Goal: Register for event/course

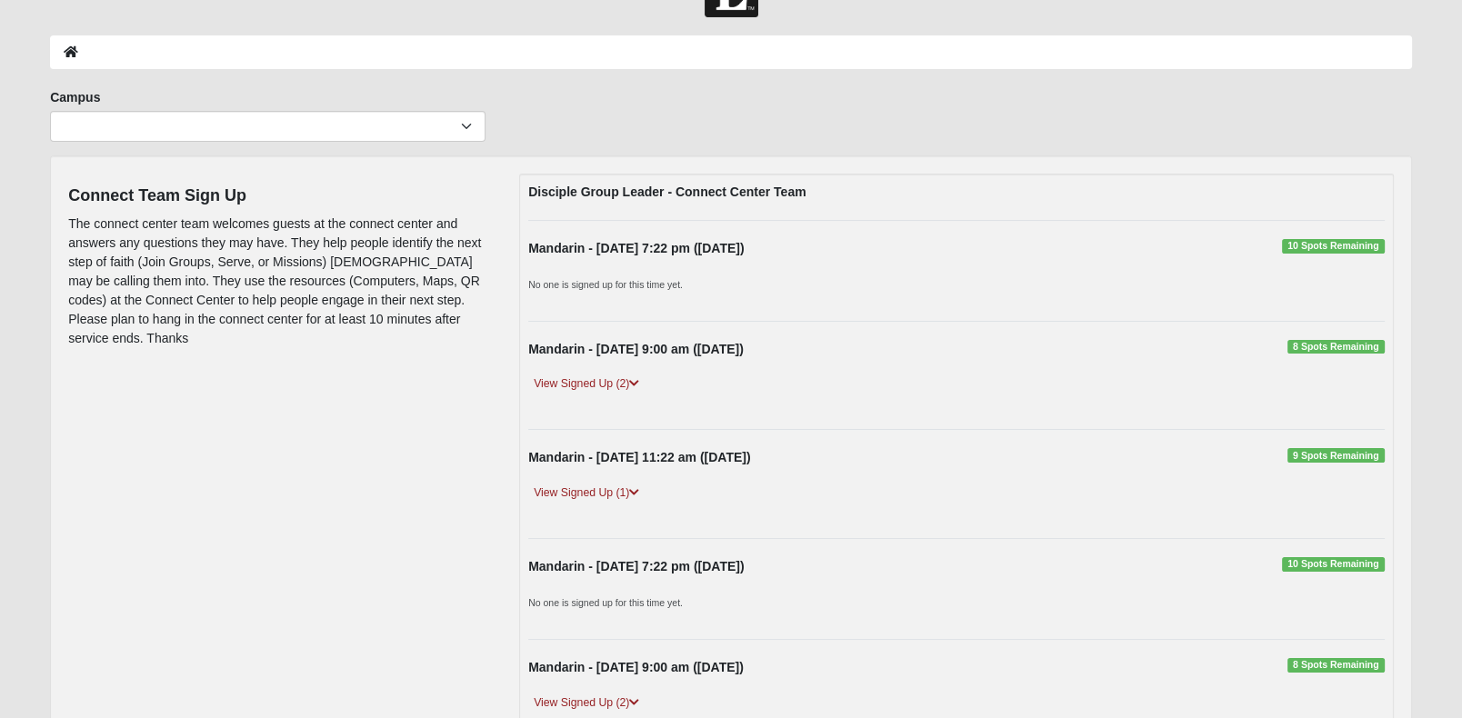
scroll to position [91, 0]
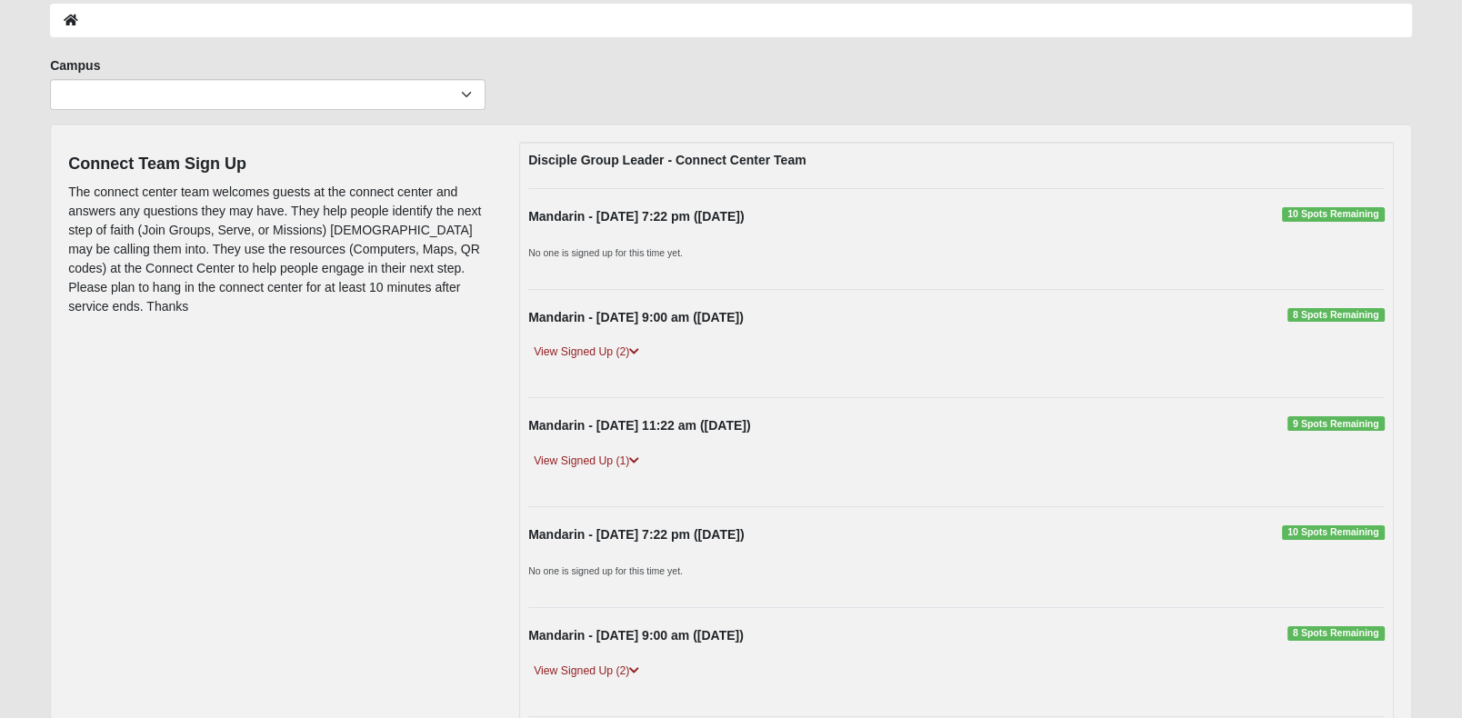
click at [1312, 323] on span "8 Spots Remaining" at bounding box center [1335, 315] width 97 height 15
click at [586, 362] on link "View Signed Up (2)" at bounding box center [586, 352] width 116 height 19
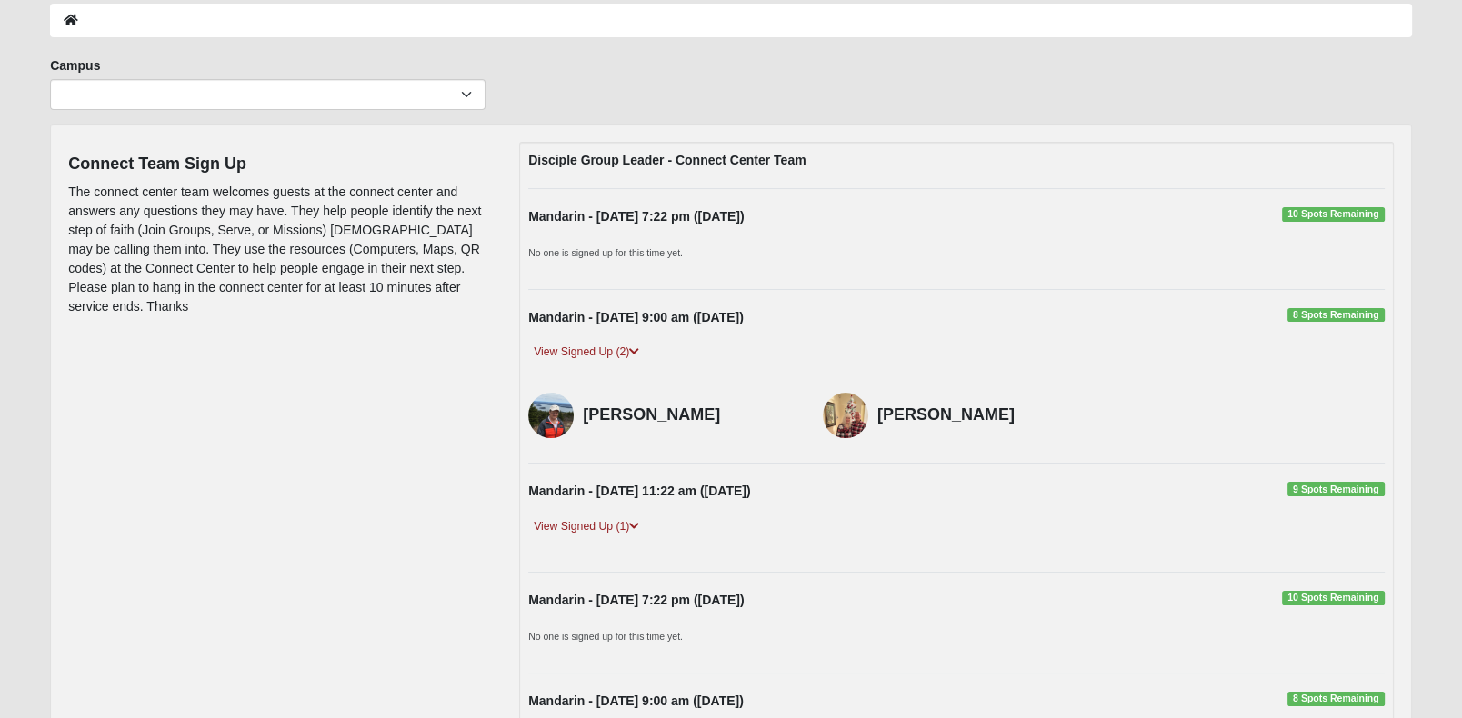
scroll to position [0, 0]
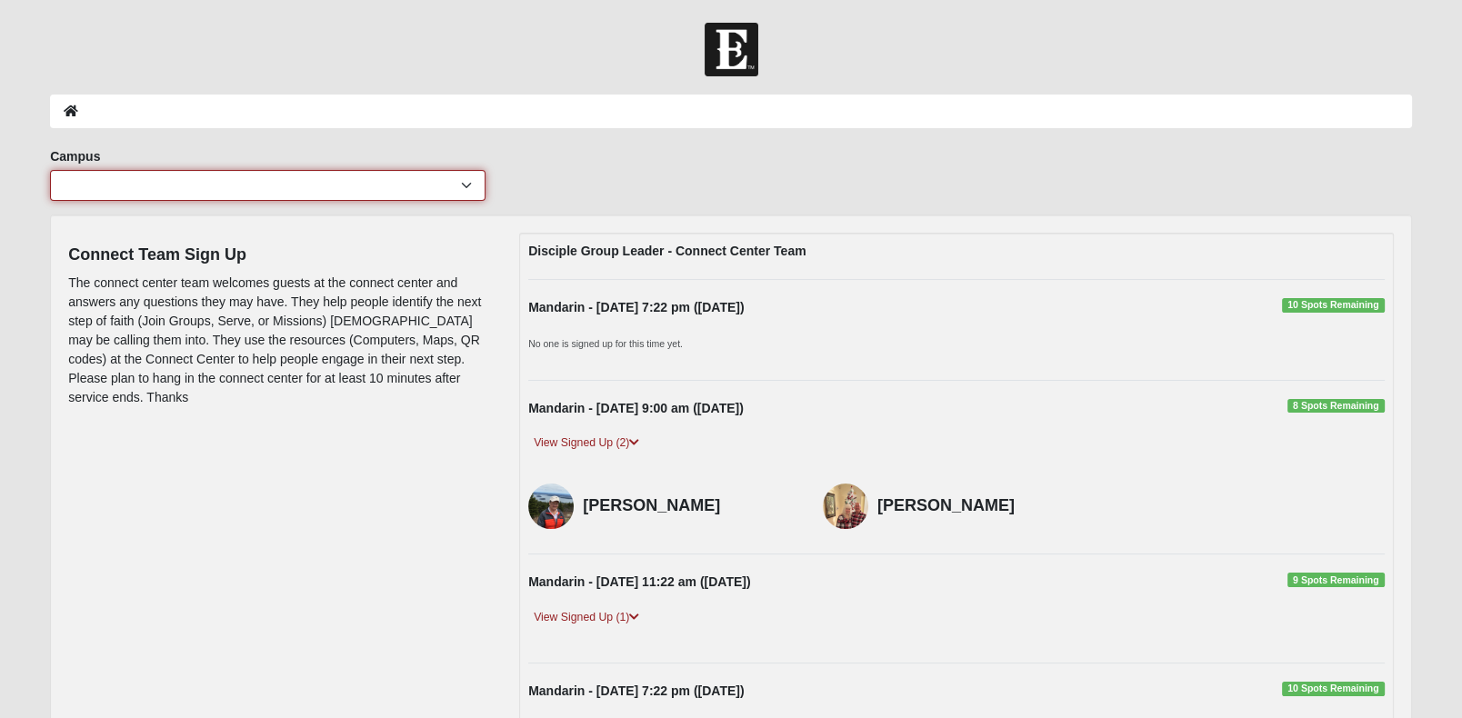
click at [472, 191] on select "[GEOGRAPHIC_DATA] [GEOGRAPHIC_DATA] (Coming Soon) Eleven22 Online [PERSON_NAME]…" at bounding box center [267, 185] width 435 height 31
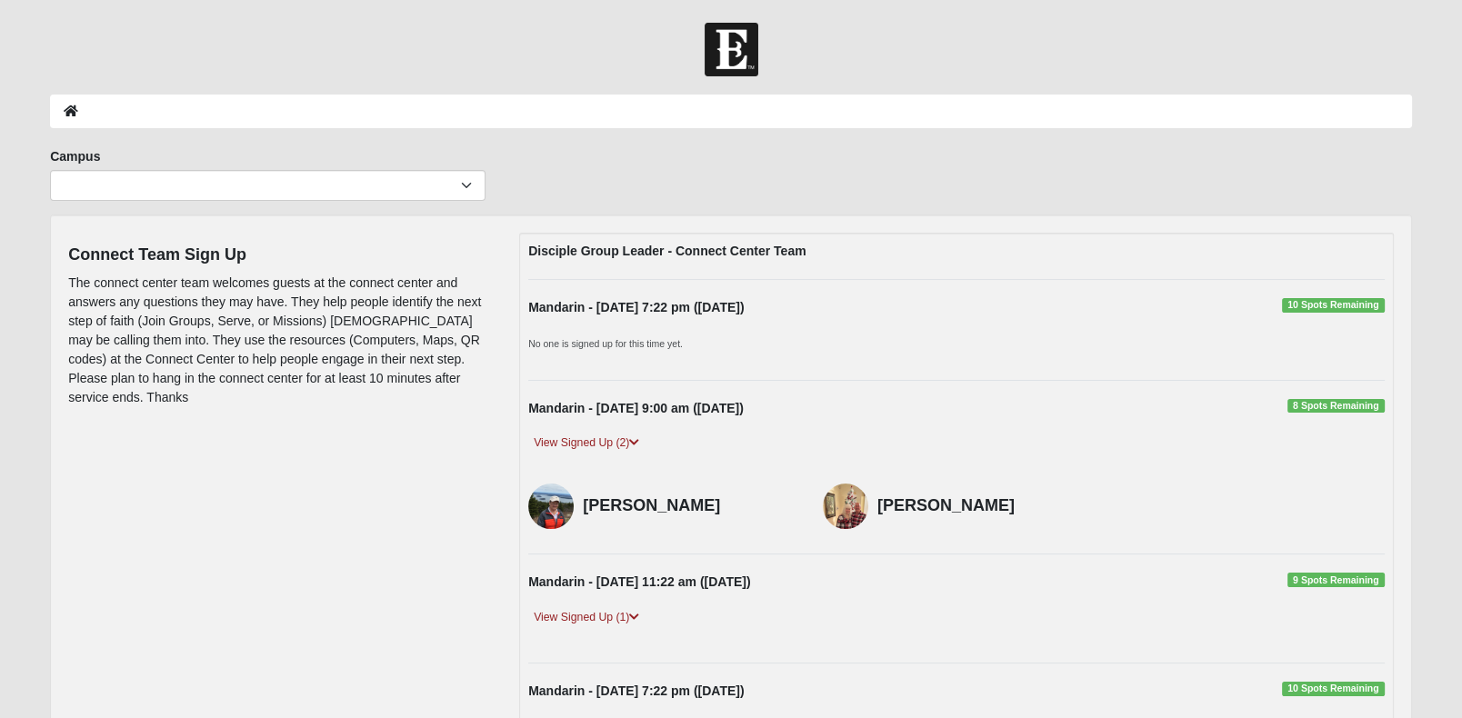
click at [695, 161] on div "Campus [GEOGRAPHIC_DATA] [GEOGRAPHIC_DATA] (Coming Soon) Eleven22 Online [PERSO…" at bounding box center [730, 180] width 1389 height 67
click at [1320, 414] on span "8 Spots Remaining" at bounding box center [1335, 406] width 97 height 15
click at [1319, 414] on span "8 Spots Remaining" at bounding box center [1335, 406] width 97 height 15
click at [816, 326] on div "Mandarin - [DATE] 7:22 pm ([DATE]) 10 Spots Remaining" at bounding box center [957, 312] width 884 height 28
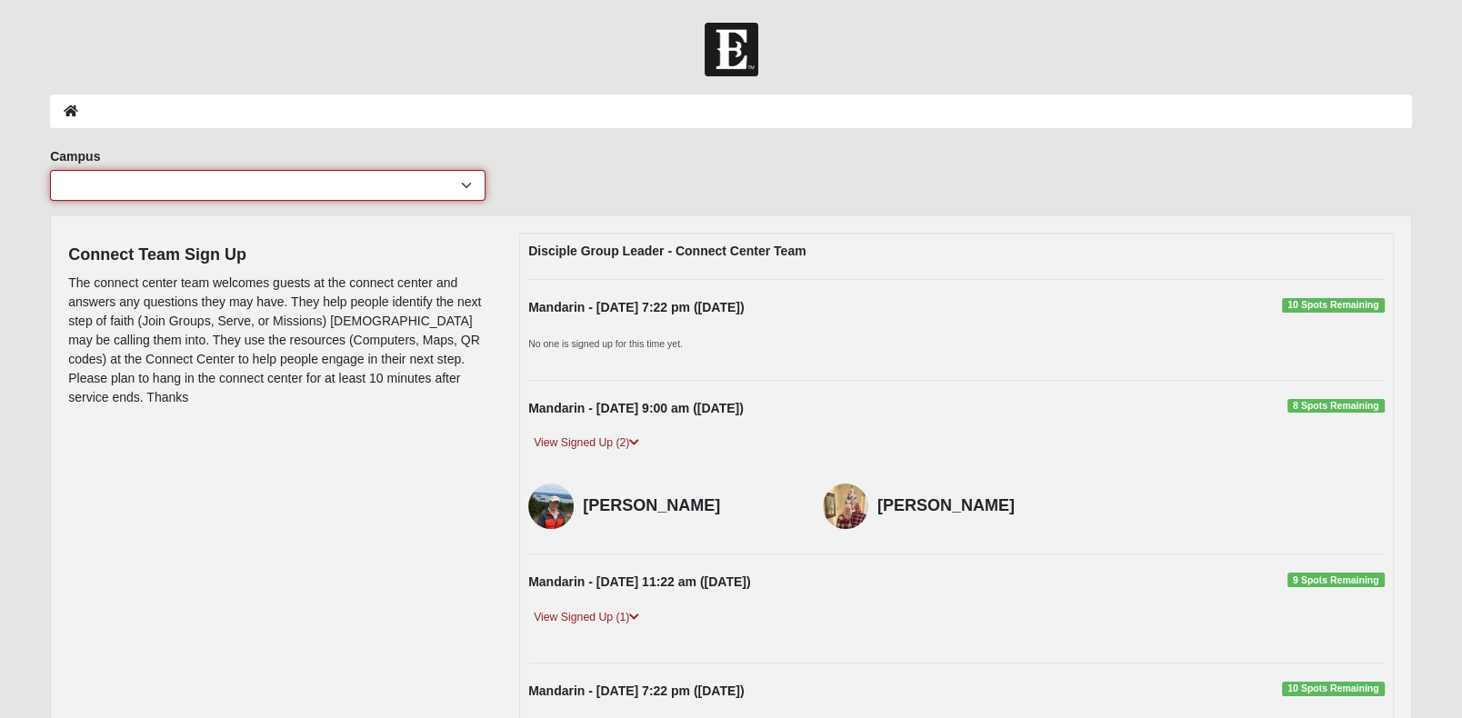
click at [419, 196] on select "[GEOGRAPHIC_DATA] [GEOGRAPHIC_DATA] (Coming Soon) Eleven22 Online [PERSON_NAME]…" at bounding box center [267, 185] width 435 height 31
select select "6"
click at [50, 175] on select "[GEOGRAPHIC_DATA] [GEOGRAPHIC_DATA] (Coming Soon) Eleven22 Online [PERSON_NAME]…" at bounding box center [267, 185] width 435 height 31
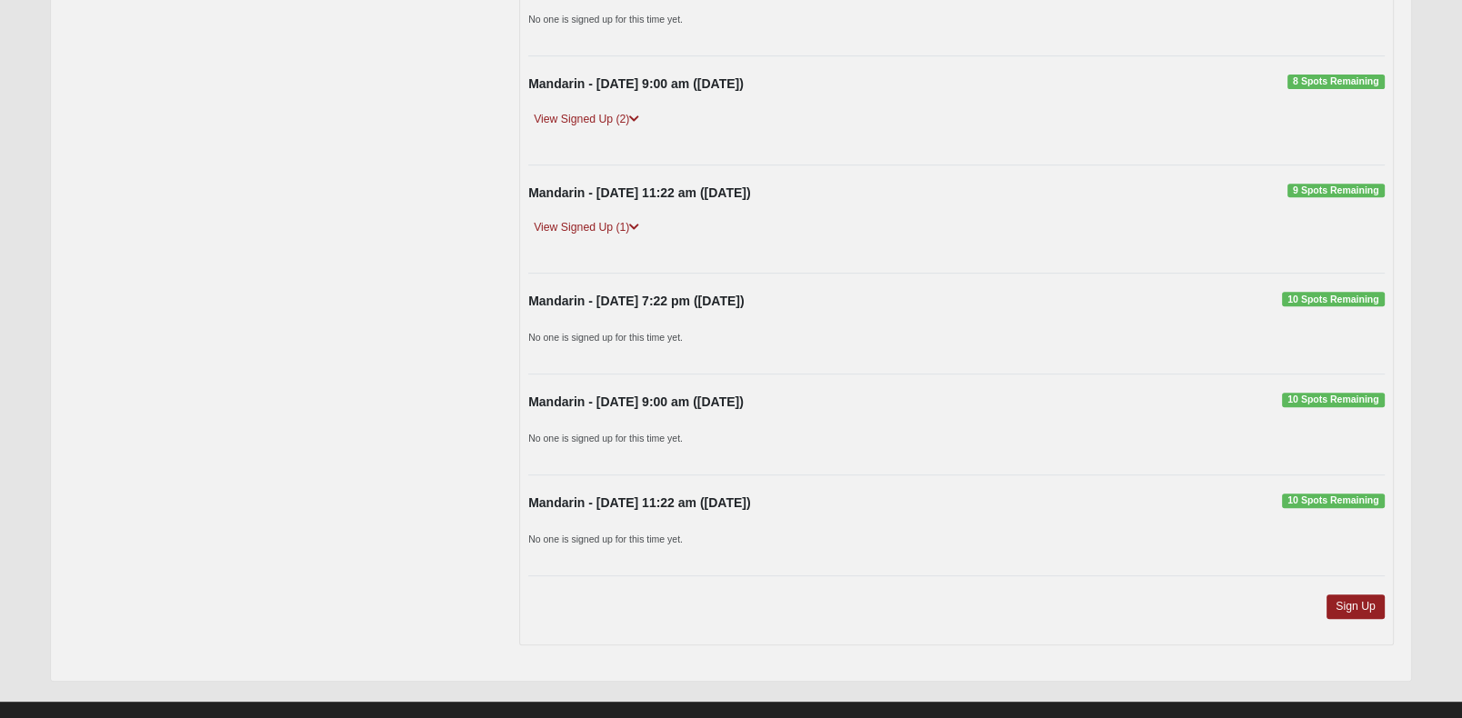
scroll to position [1095, 0]
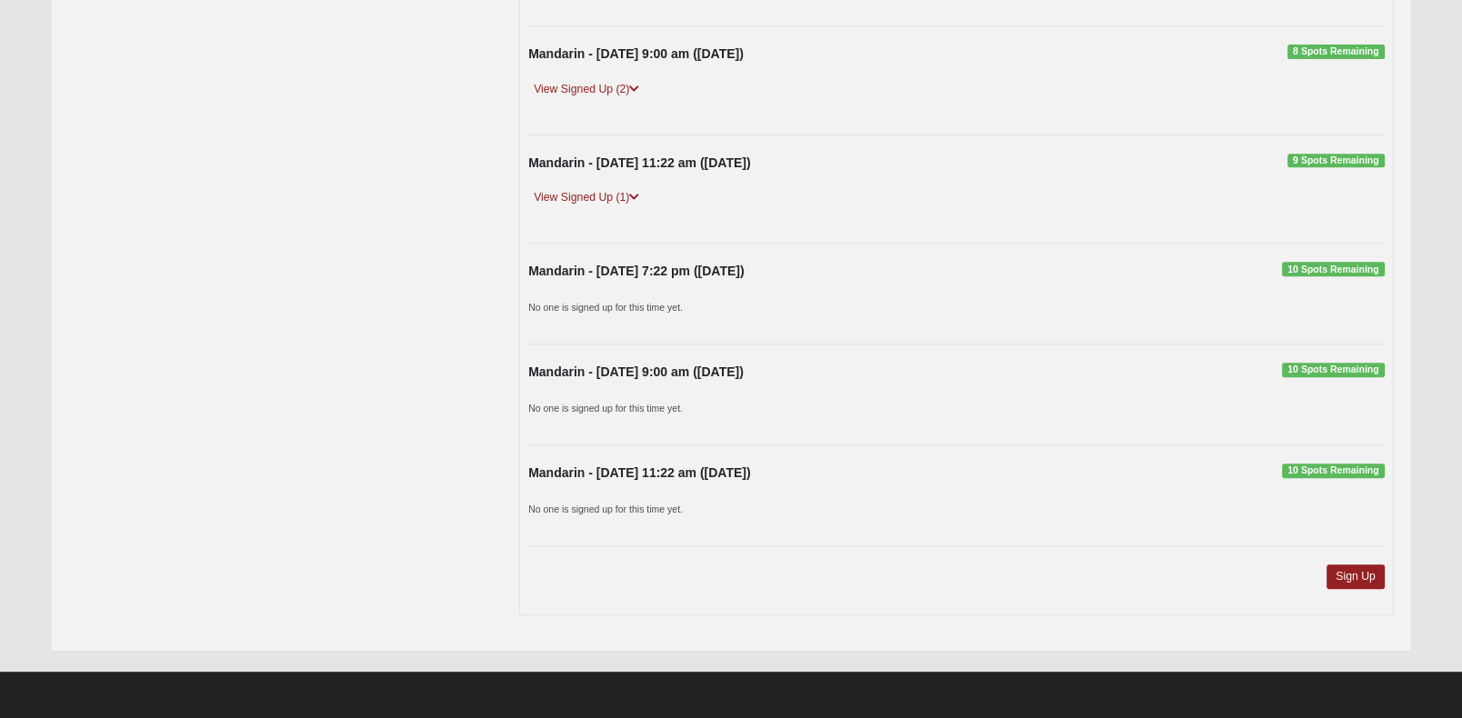
click at [1309, 565] on div "Sign Up" at bounding box center [957, 586] width 884 height 42
click at [1335, 573] on link "Sign Up" at bounding box center [1355, 577] width 58 height 25
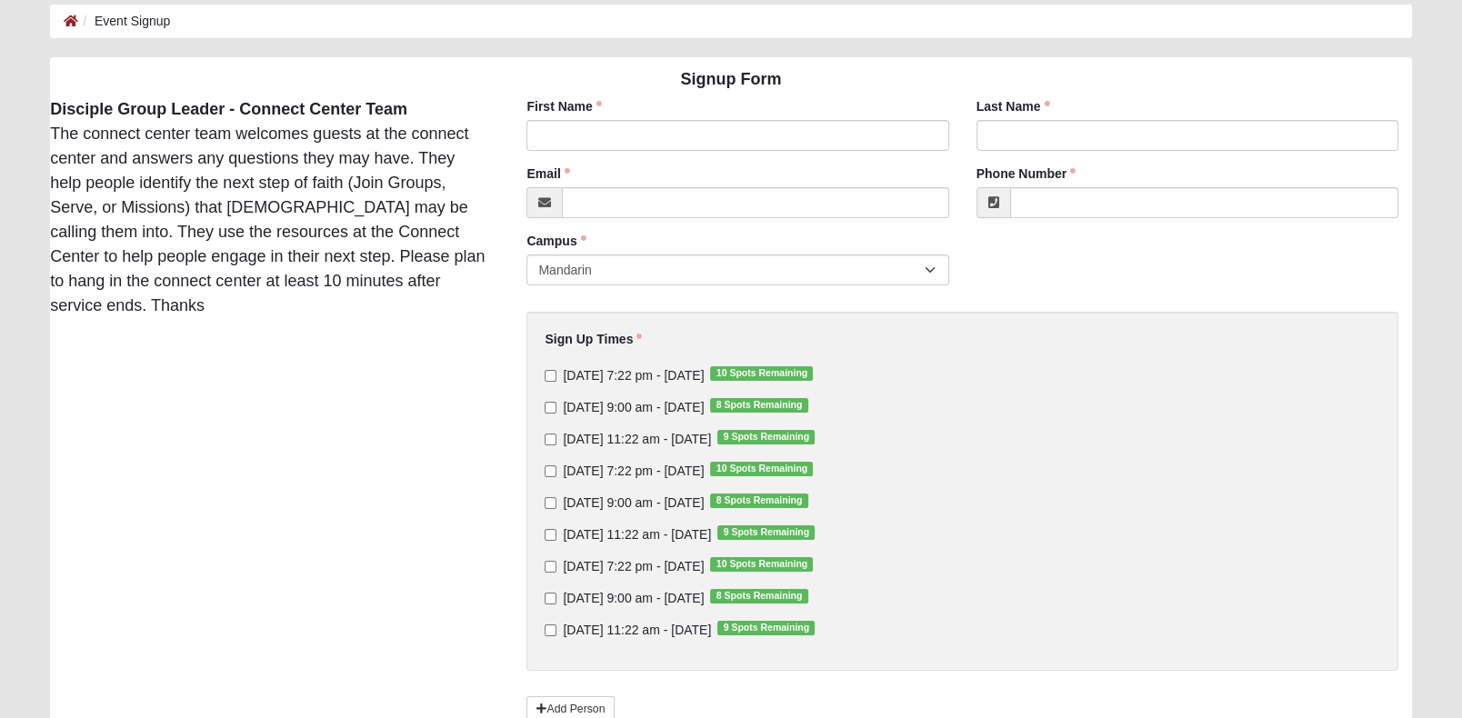
scroll to position [248, 0]
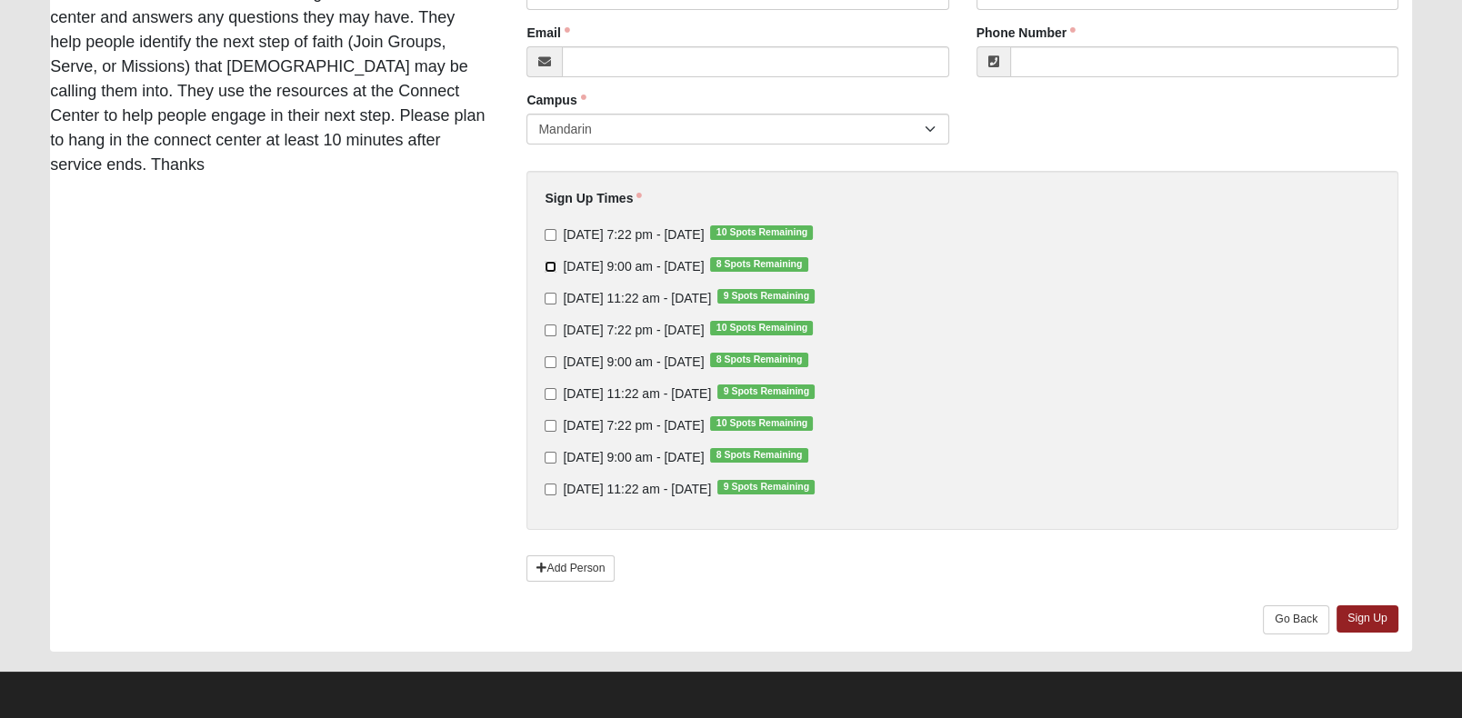
click at [550, 261] on input "[DATE] 9:00 am - [DATE] 8 Spots Remaining" at bounding box center [551, 267] width 12 height 12
checkbox input "true"
click at [549, 452] on input "[DATE] 9:00 am - [DATE] 8 Spots Remaining" at bounding box center [551, 458] width 12 height 12
checkbox input "true"
click at [1355, 625] on link "Sign Up" at bounding box center [1367, 618] width 62 height 26
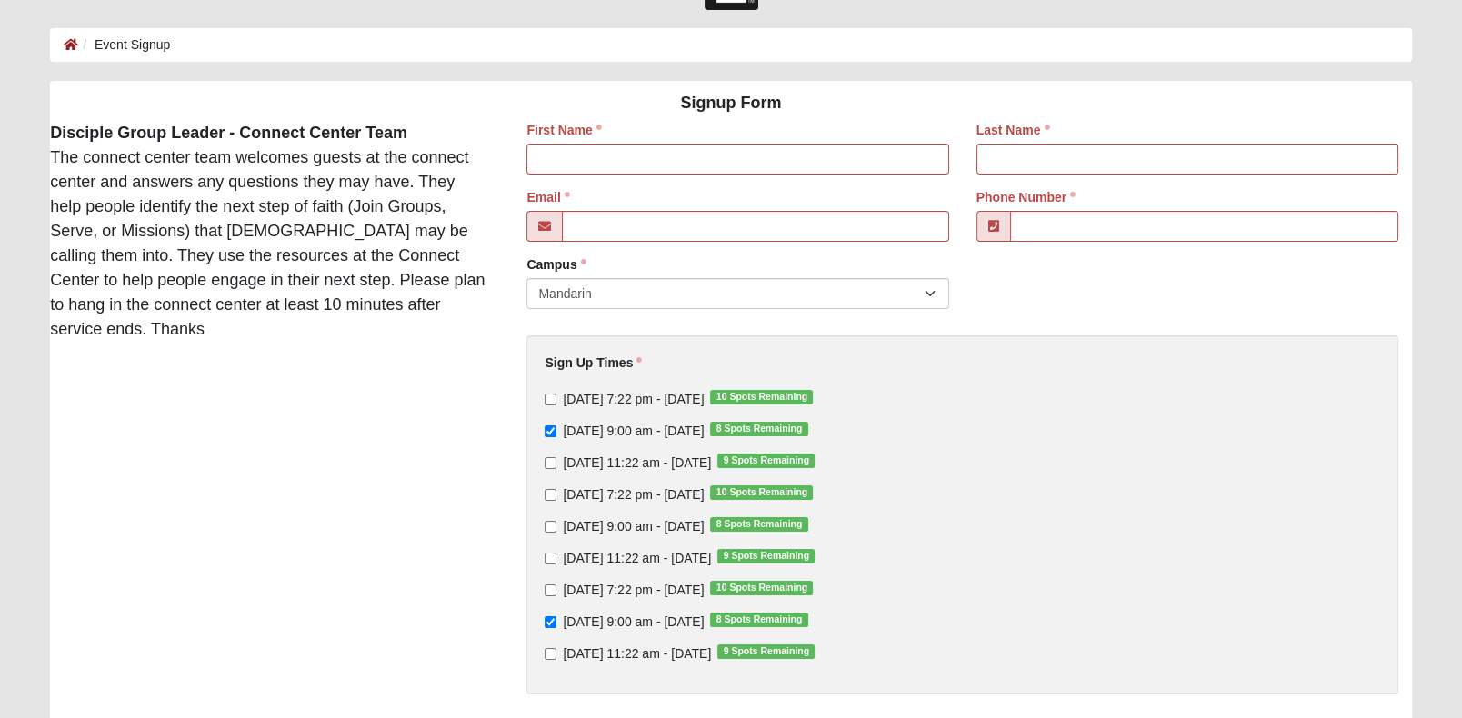
scroll to position [0, 0]
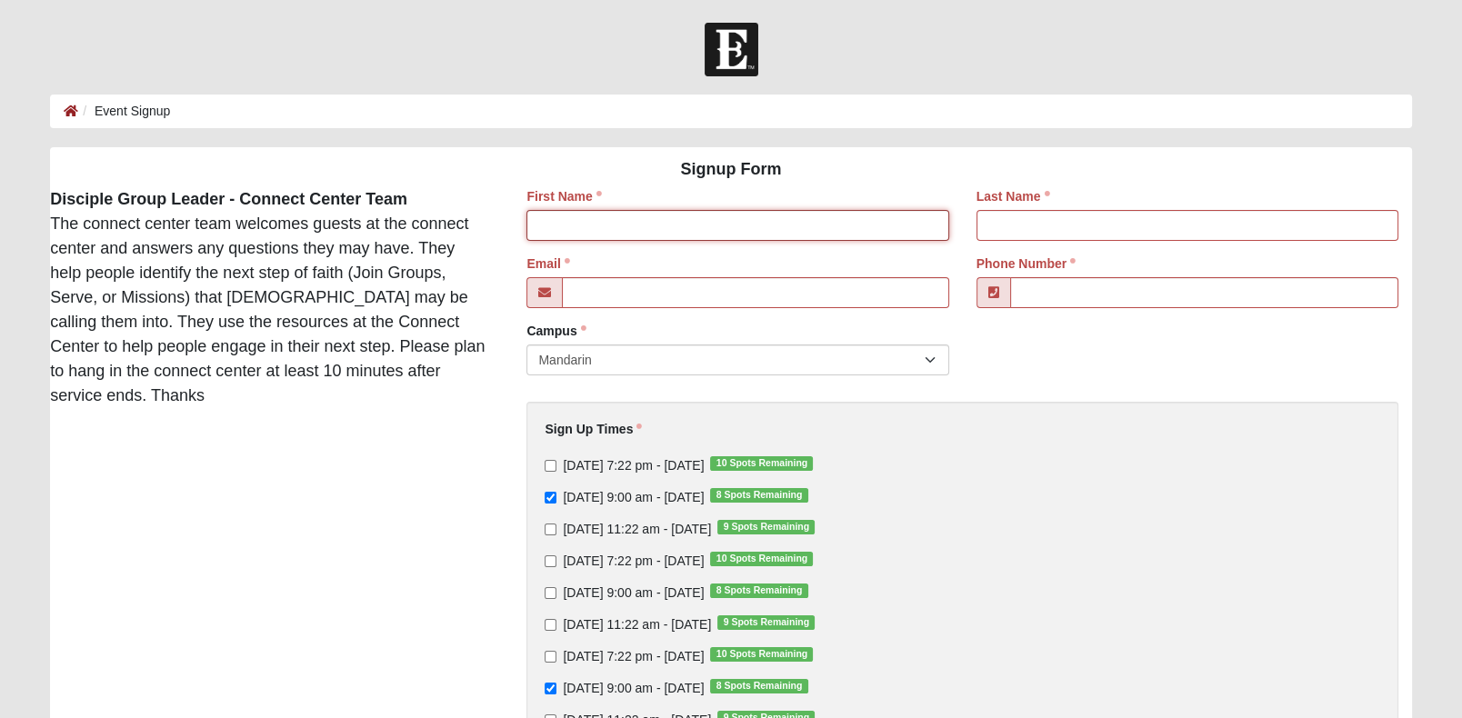
click at [563, 218] on input "First Name" at bounding box center [737, 225] width 422 height 31
type input "[PERSON_NAME]"
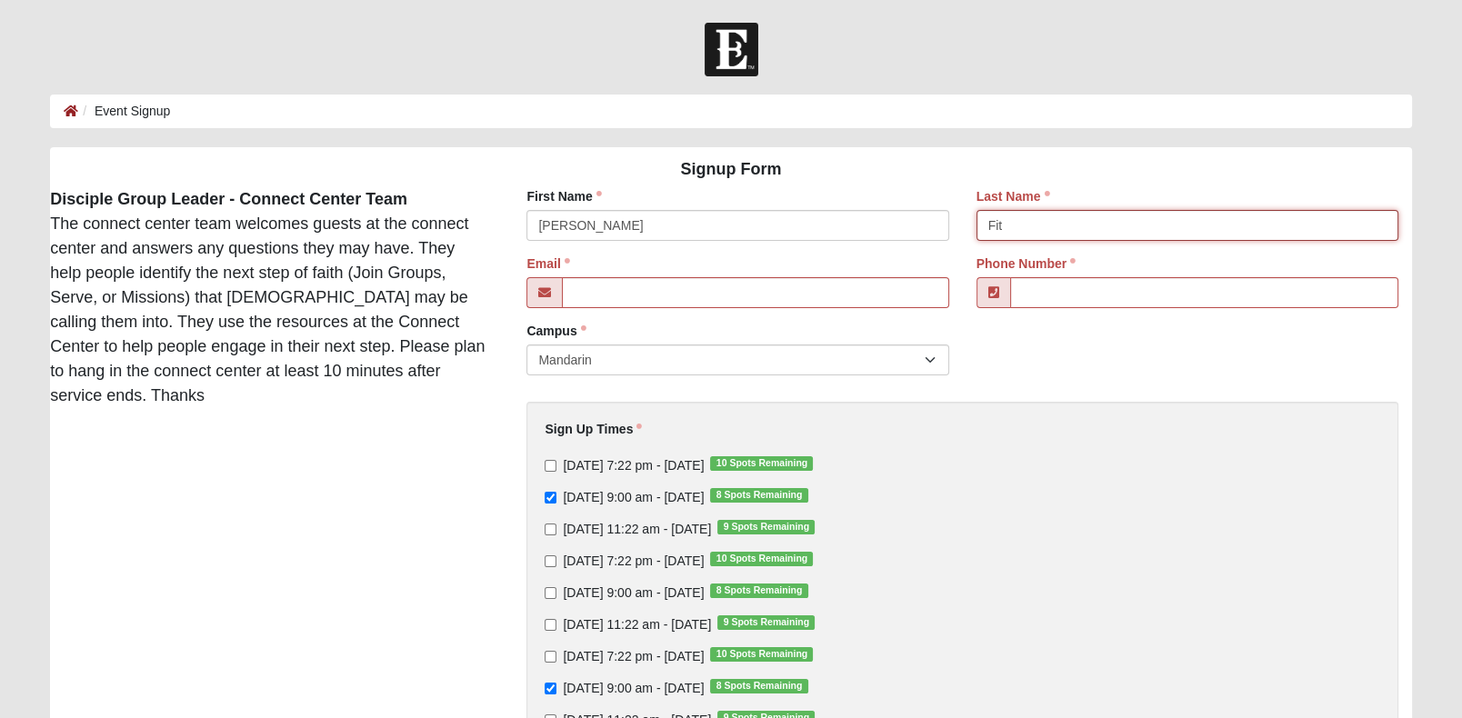
type input "Fit"
click at [601, 317] on div "Email Email address is not valid" at bounding box center [737, 288] width 449 height 67
click at [595, 298] on input "Email" at bounding box center [755, 292] width 386 height 31
type input "[EMAIL_ADDRESS][DOMAIN_NAME]"
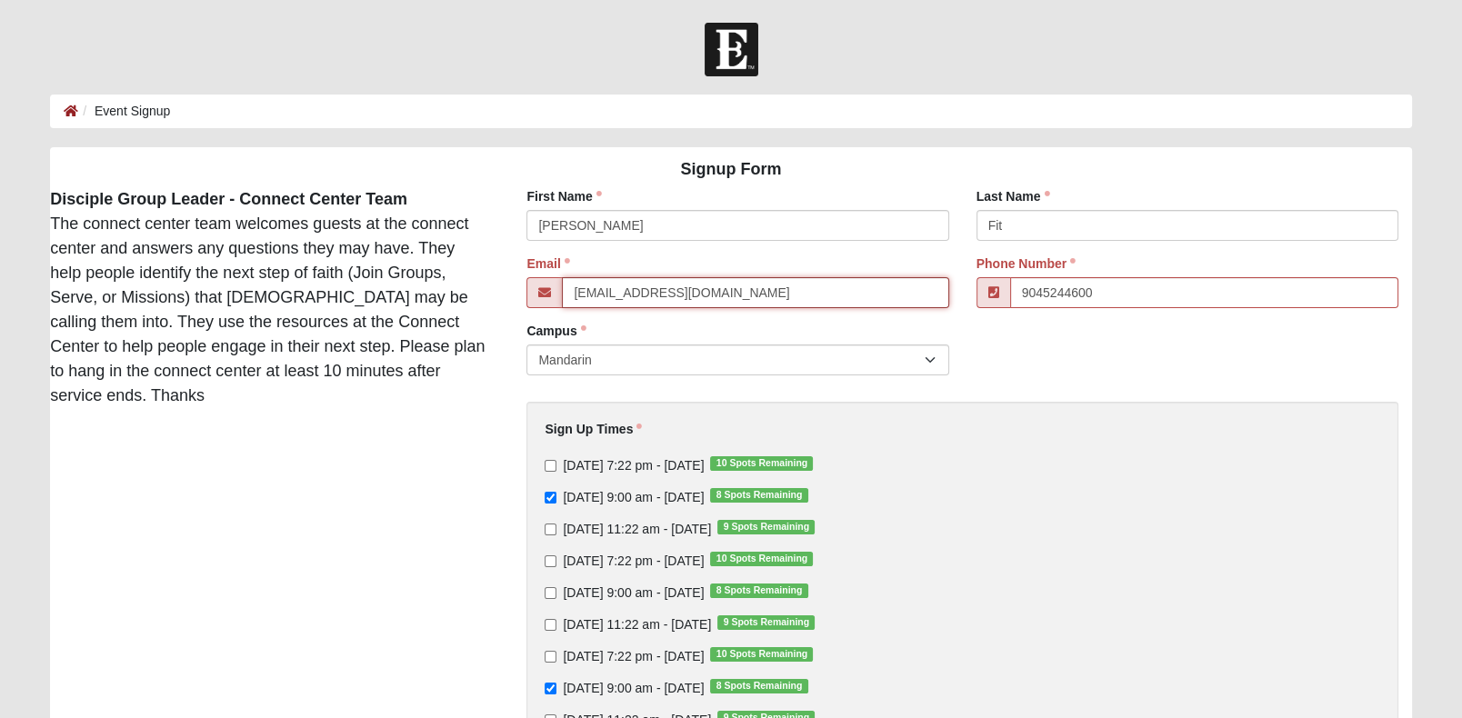
type input "[PHONE_NUMBER]"
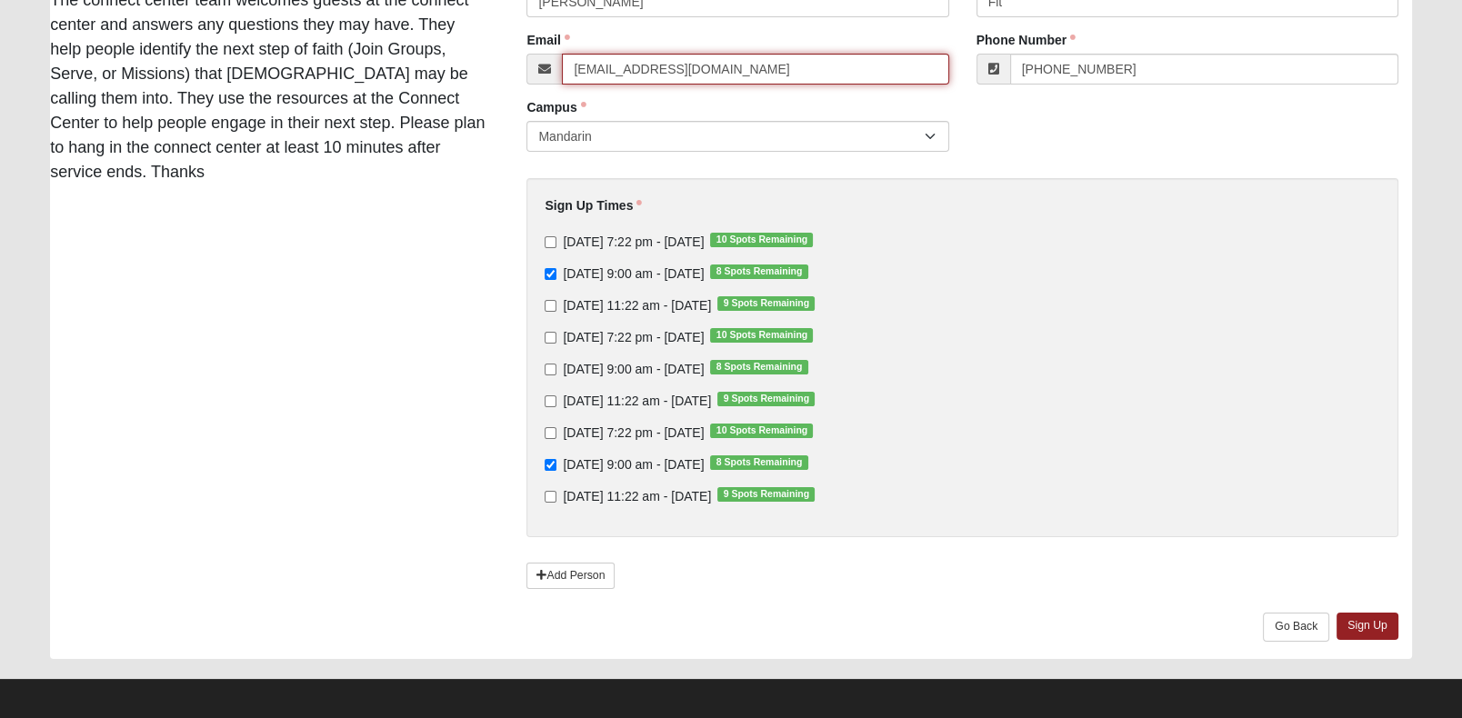
scroll to position [248, 0]
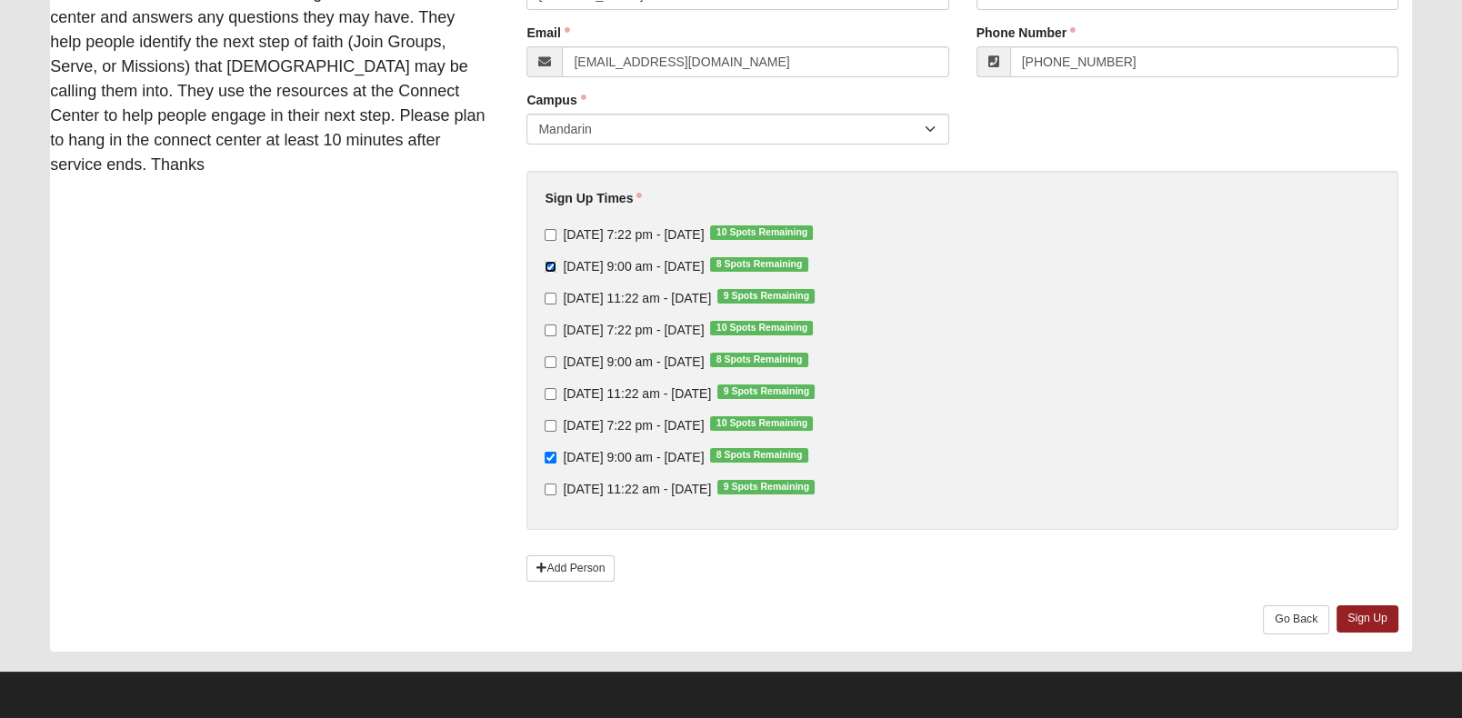
click at [555, 261] on input "[DATE] 9:00 am - [DATE] 8 Spots Remaining" at bounding box center [551, 267] width 12 height 12
click at [553, 261] on input "[DATE] 9:00 am - [DATE] 8 Spots Remaining" at bounding box center [551, 267] width 12 height 12
checkbox input "true"
click at [1371, 619] on link "Sign Up" at bounding box center [1367, 618] width 62 height 26
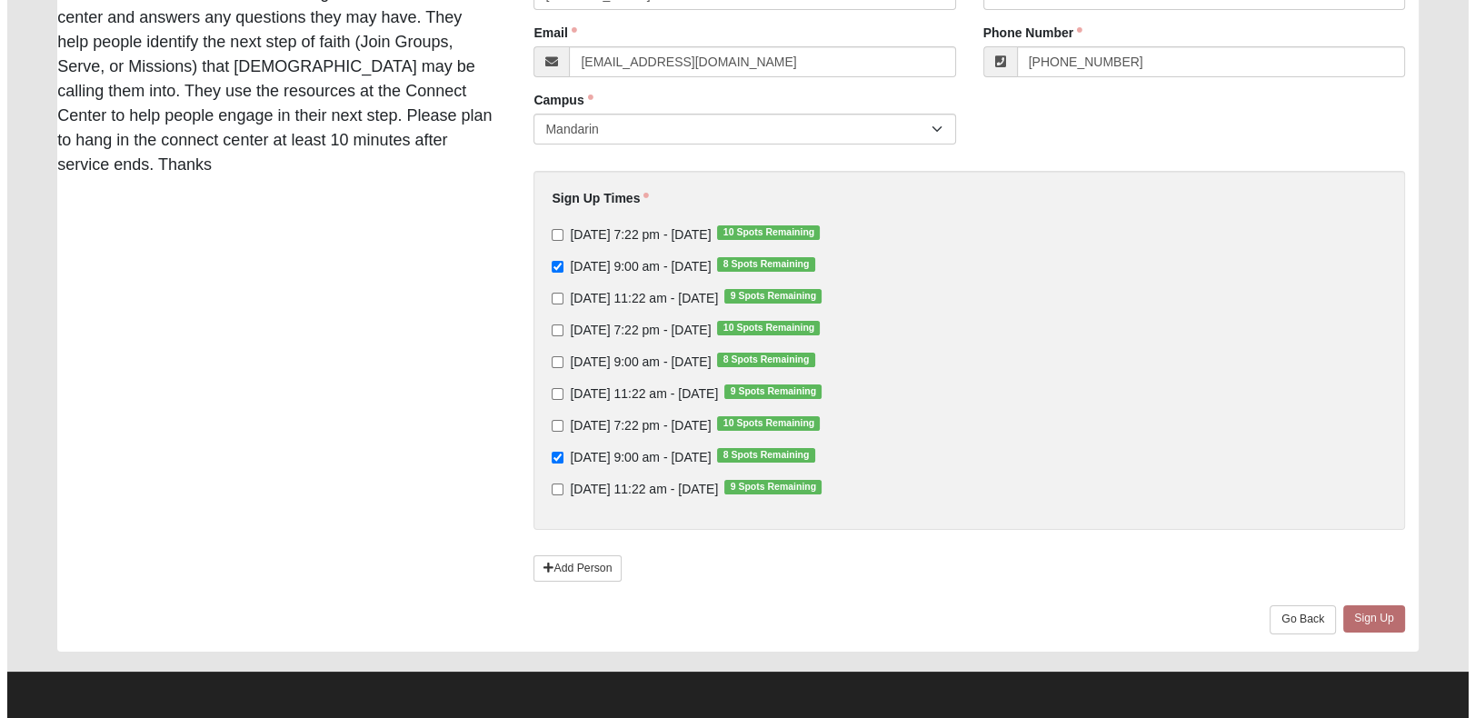
scroll to position [0, 0]
